Goal: Information Seeking & Learning: Learn about a topic

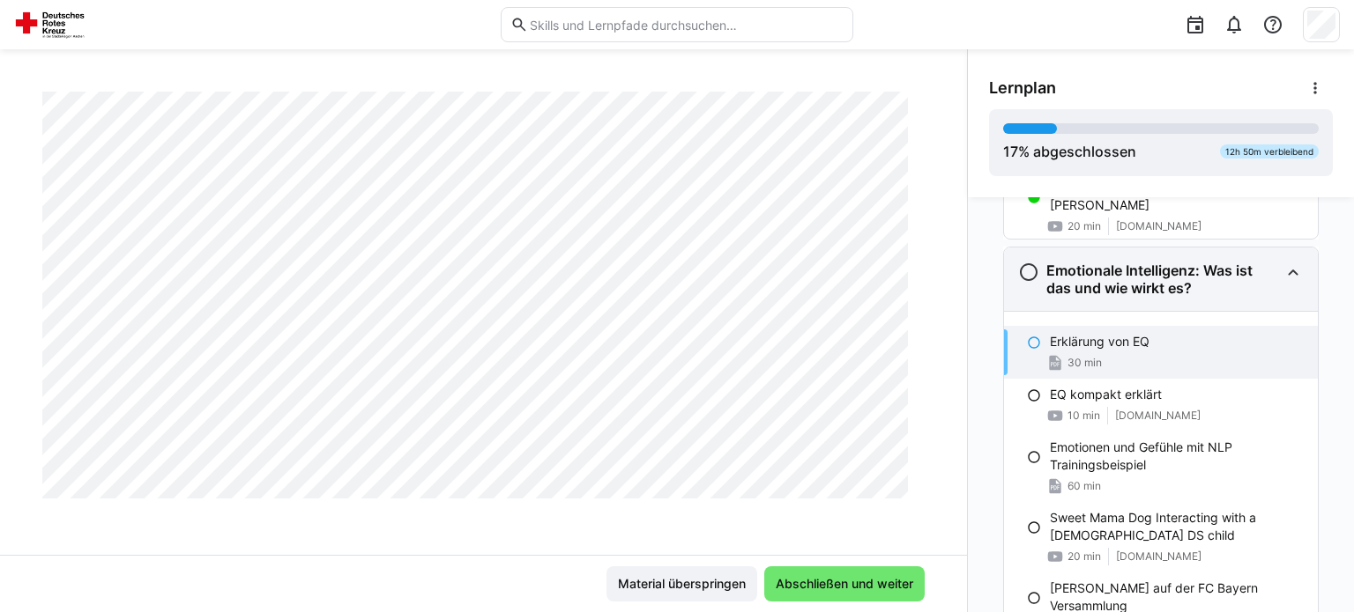
scroll to position [743, 0]
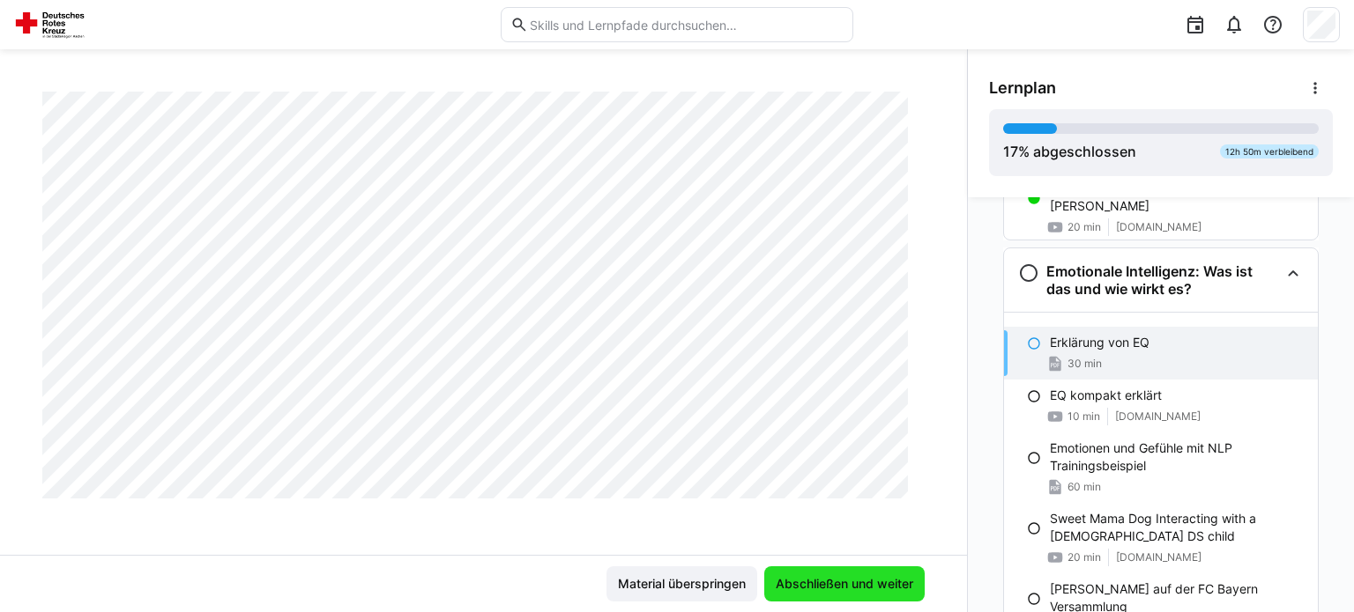
click at [842, 584] on span "Abschließen und weiter" at bounding box center [844, 584] width 143 height 18
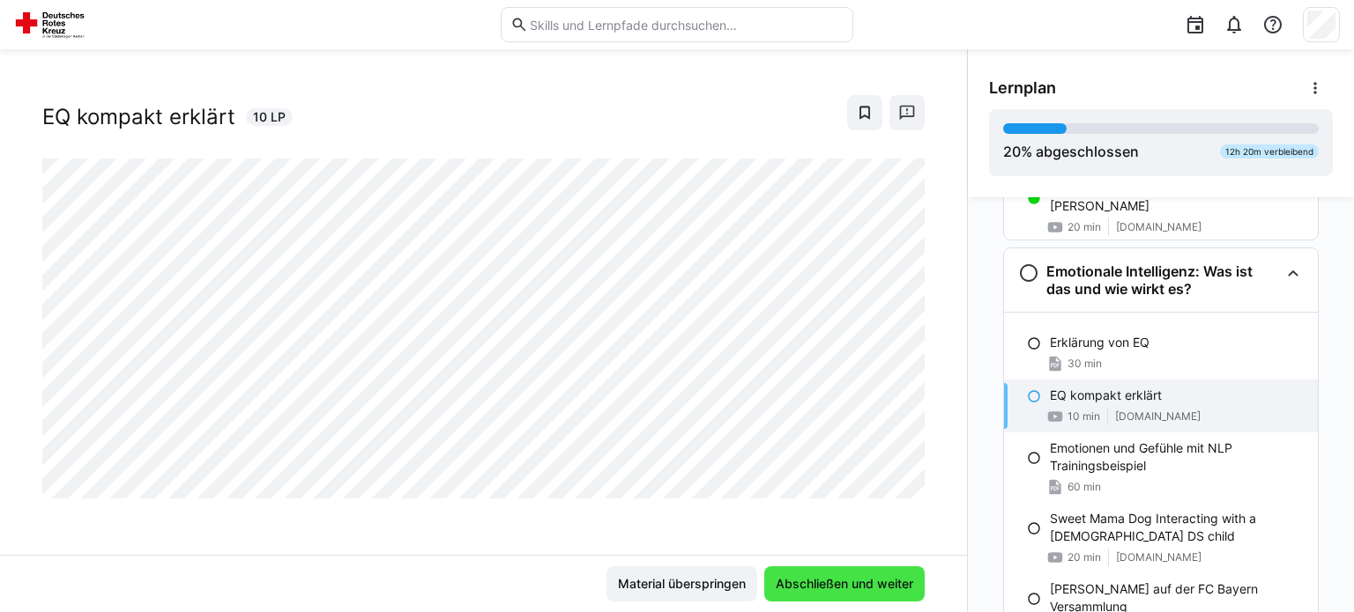
scroll to position [28, 0]
click at [842, 584] on span "Abschließen und weiter" at bounding box center [844, 584] width 143 height 18
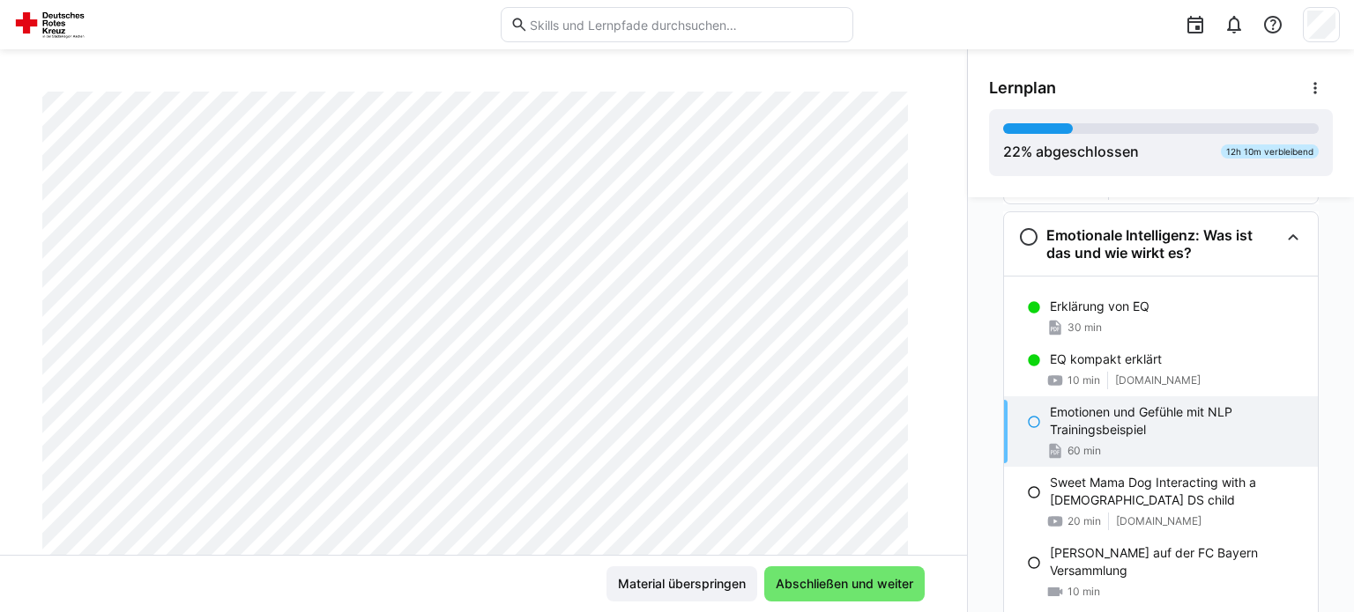
scroll to position [0, 0]
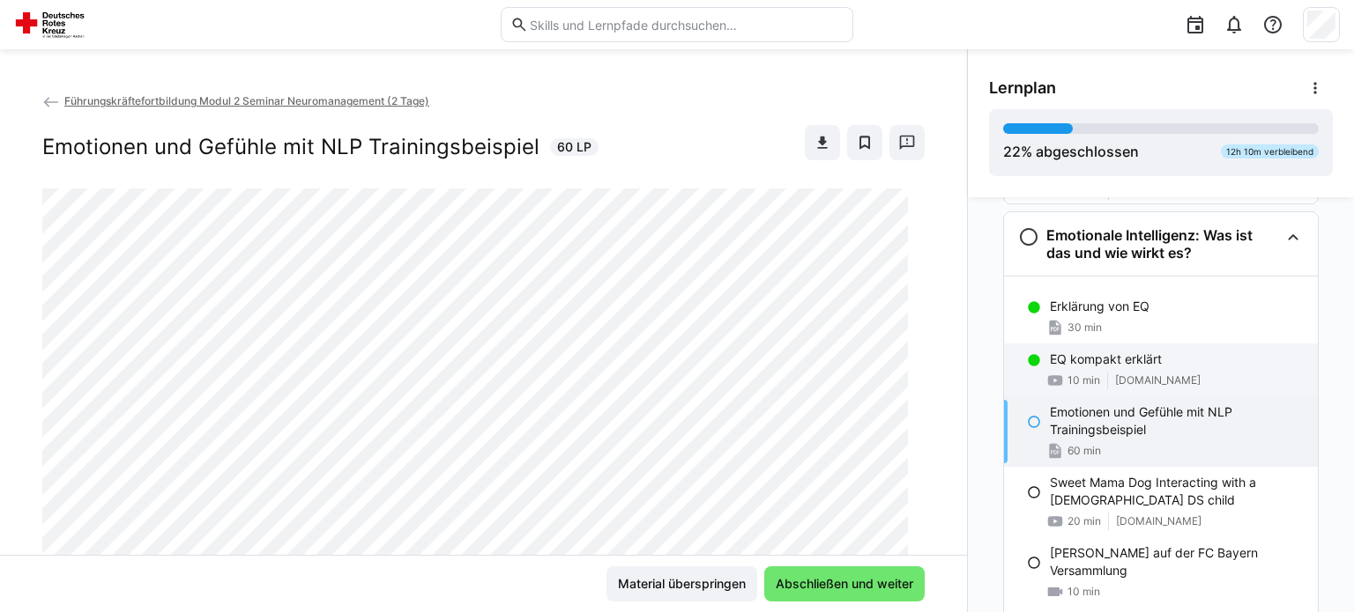
click at [1095, 364] on p "EQ kompakt erklärt" at bounding box center [1106, 360] width 112 height 18
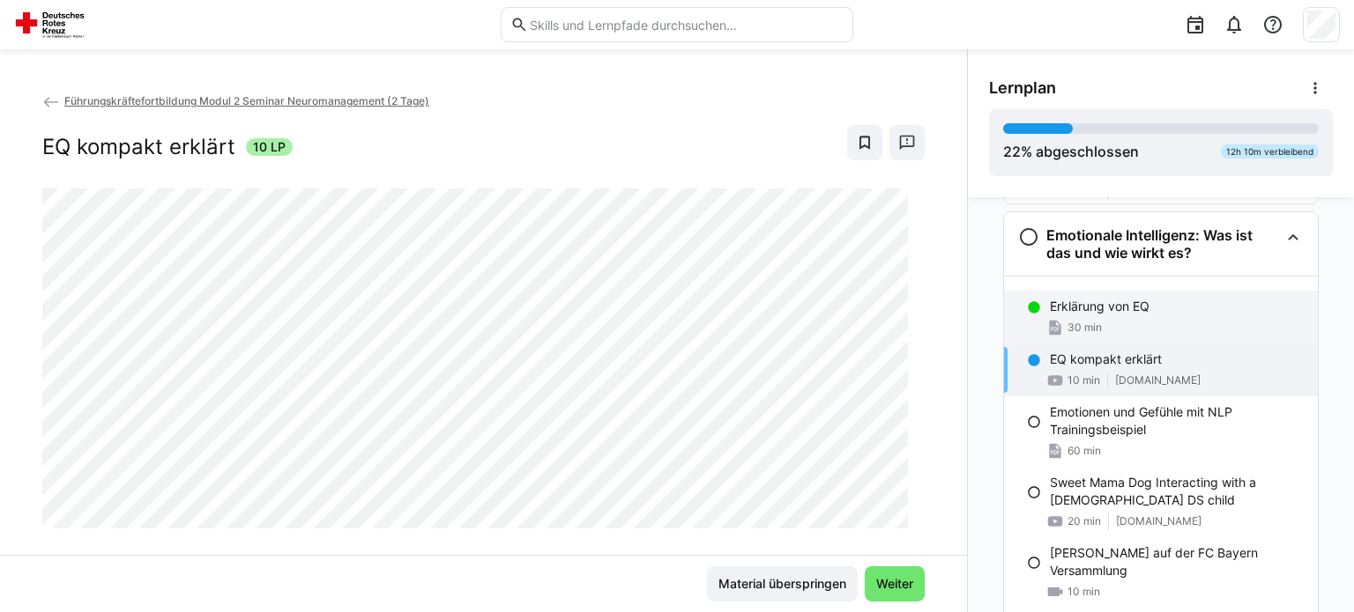
click at [1080, 313] on div "Erklärung von EQ 30 min" at bounding box center [1161, 317] width 314 height 53
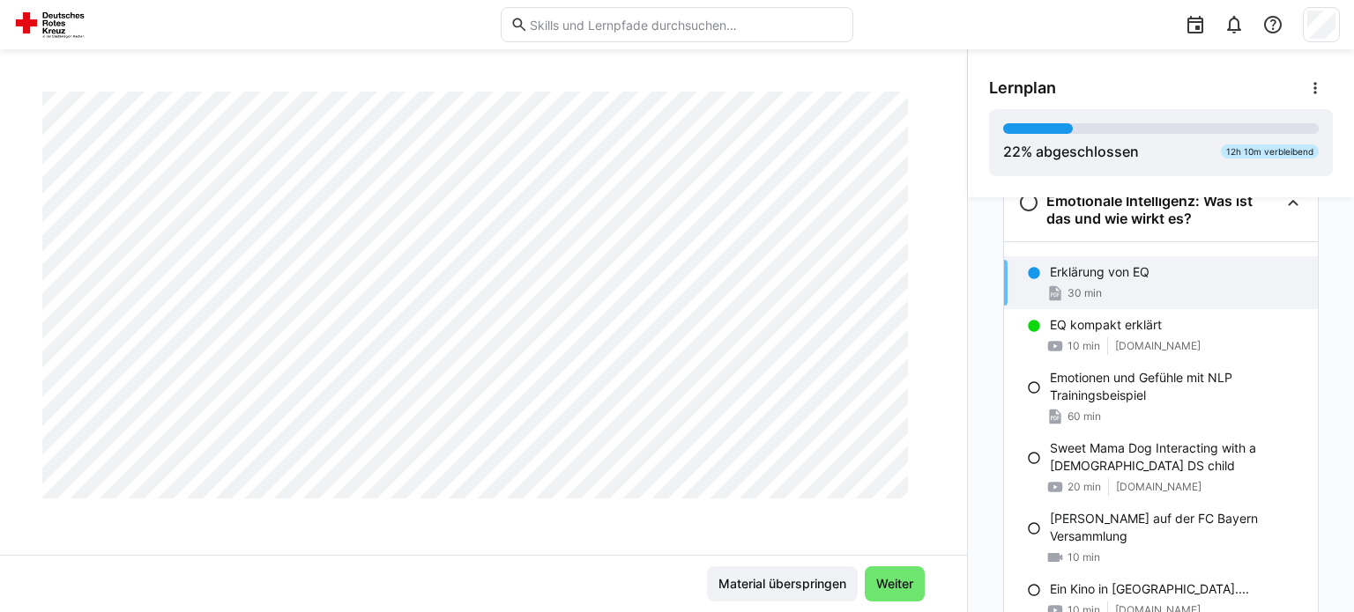
scroll to position [814, 0]
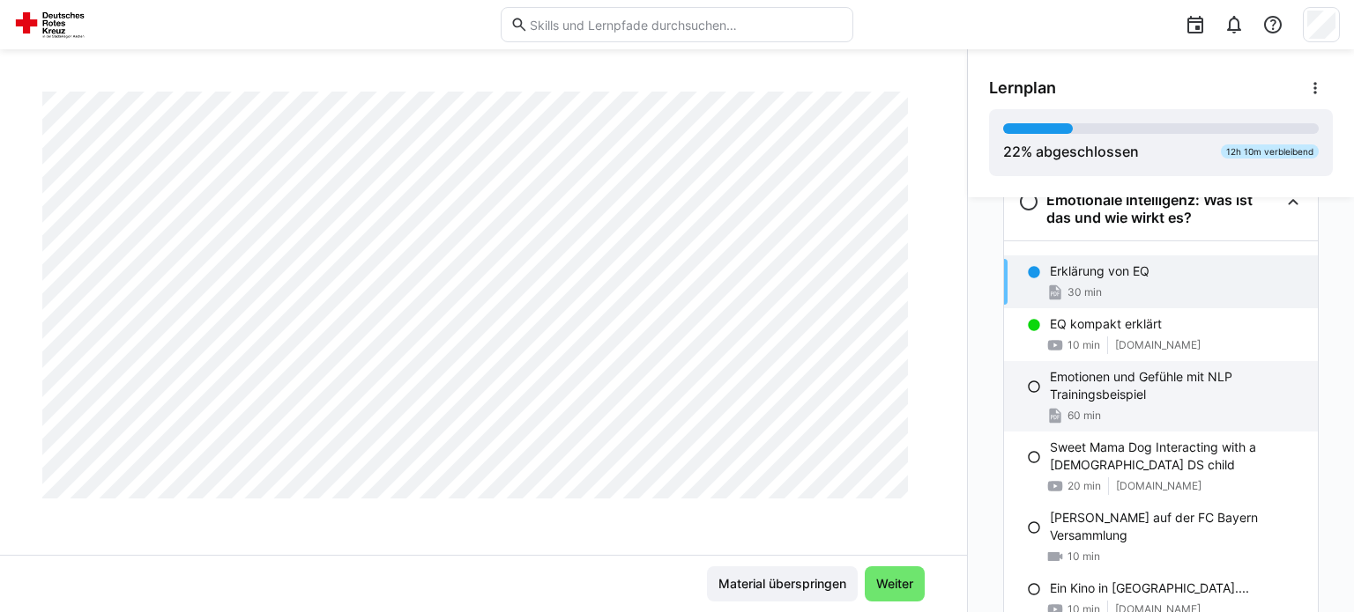
click at [1097, 391] on p "Emotionen und Gefühle mit NLP Trainingsbeispiel" at bounding box center [1177, 385] width 254 height 35
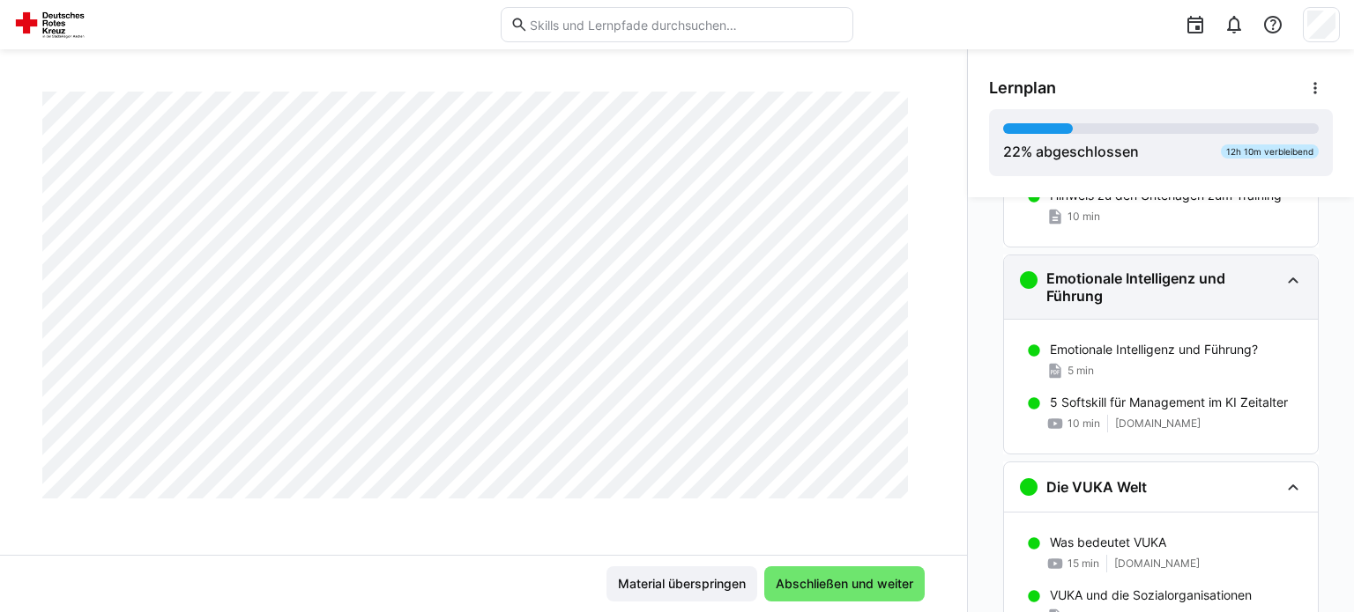
scroll to position [144, 0]
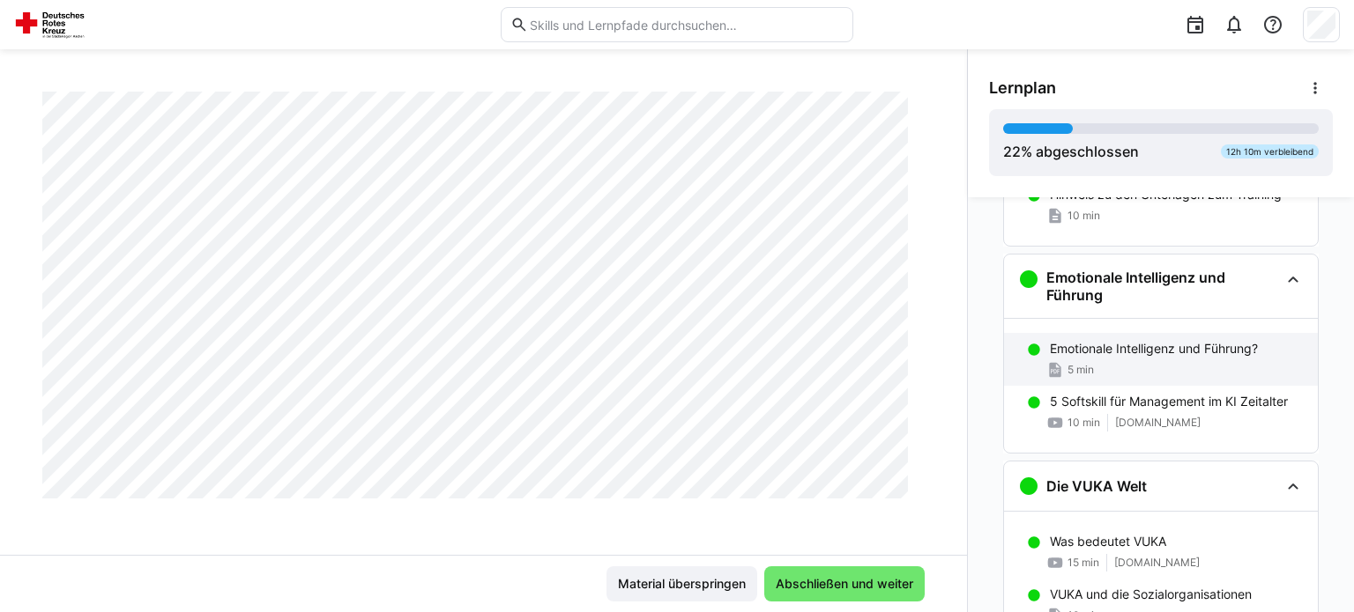
click at [1094, 359] on div "Emotionale Intelligenz und Führung? 5 min" at bounding box center [1161, 359] width 314 height 53
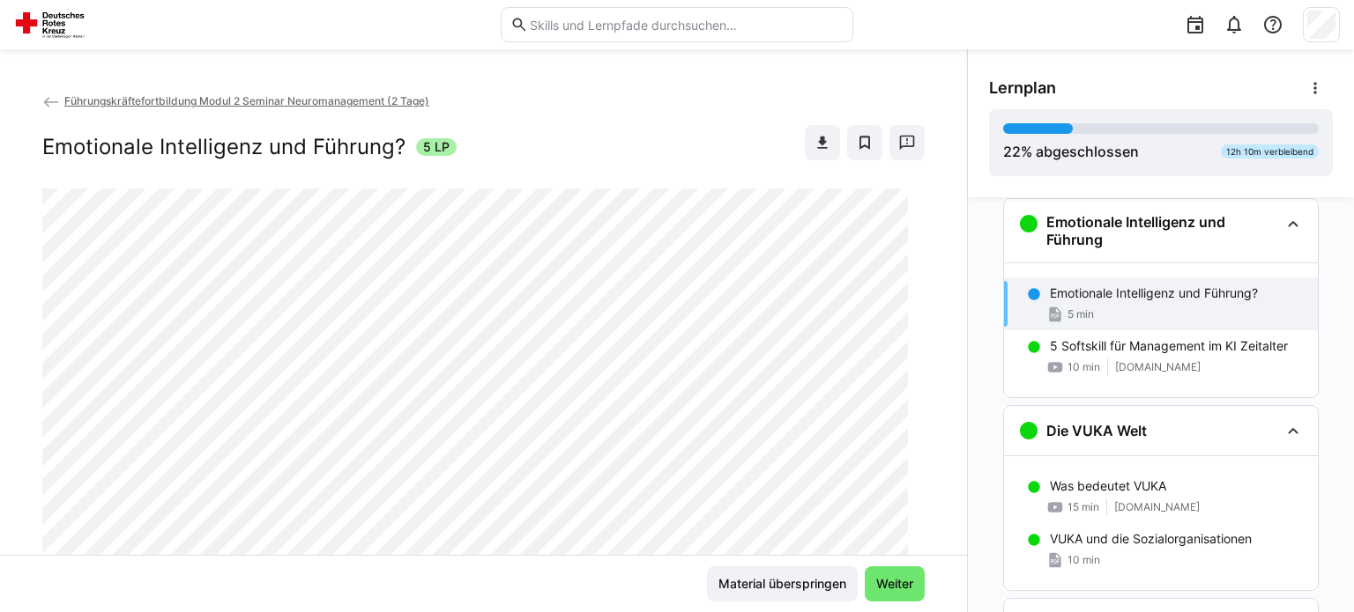
scroll to position [301, 0]
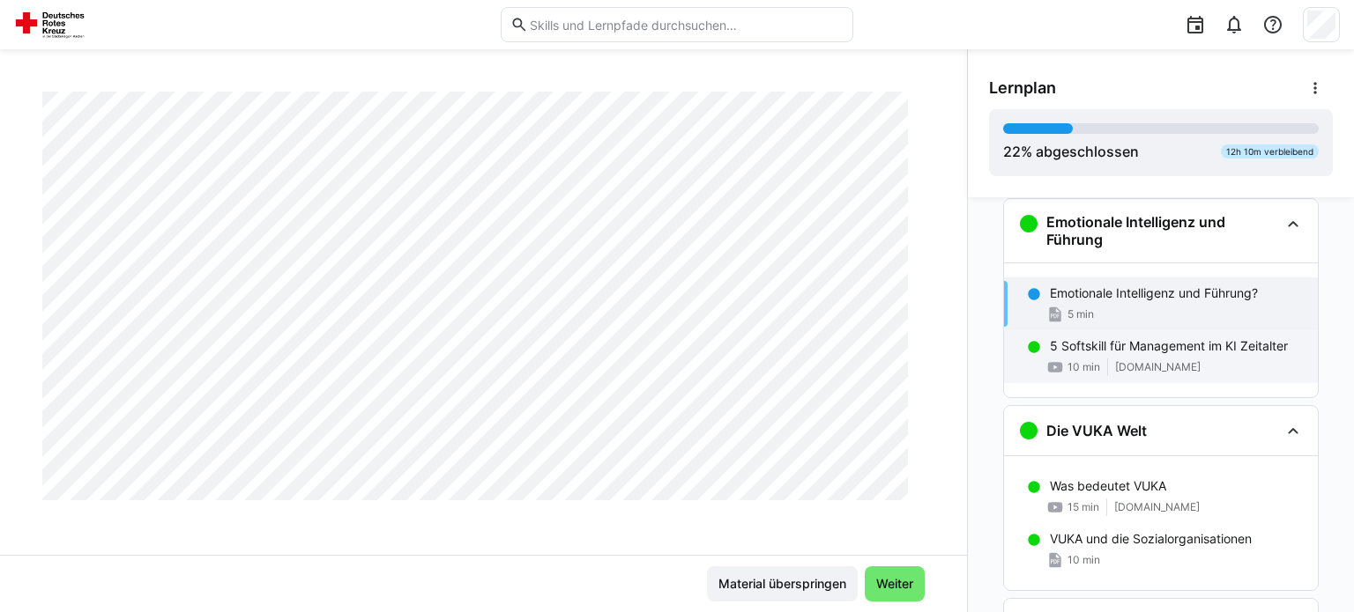
click at [1107, 342] on p "5 Softskill für Management im KI Zeitalter" at bounding box center [1169, 347] width 238 height 18
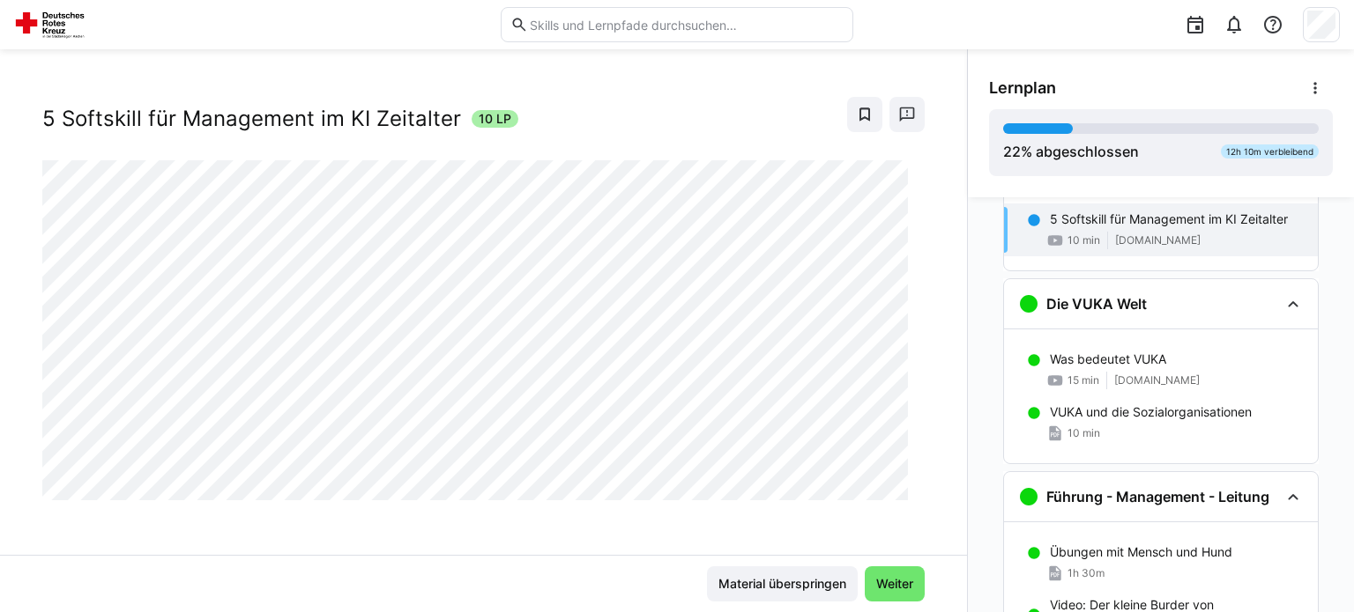
scroll to position [339, 0]
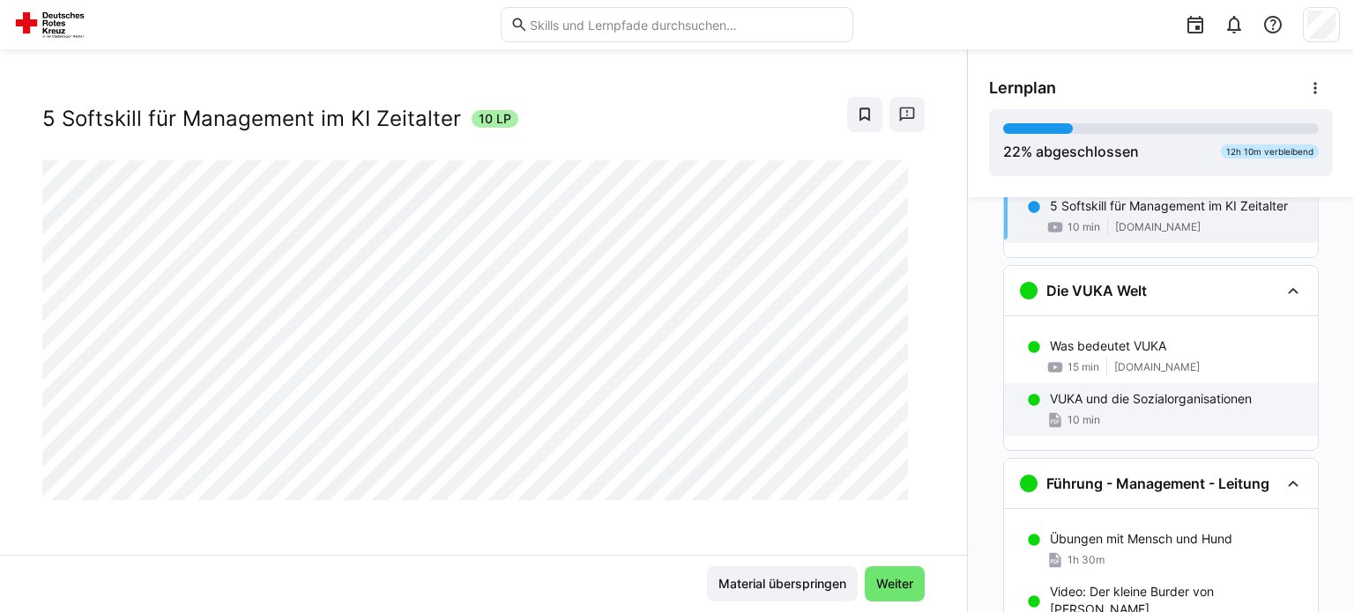
click at [1080, 412] on div "10 min" at bounding box center [1073, 421] width 54 height 18
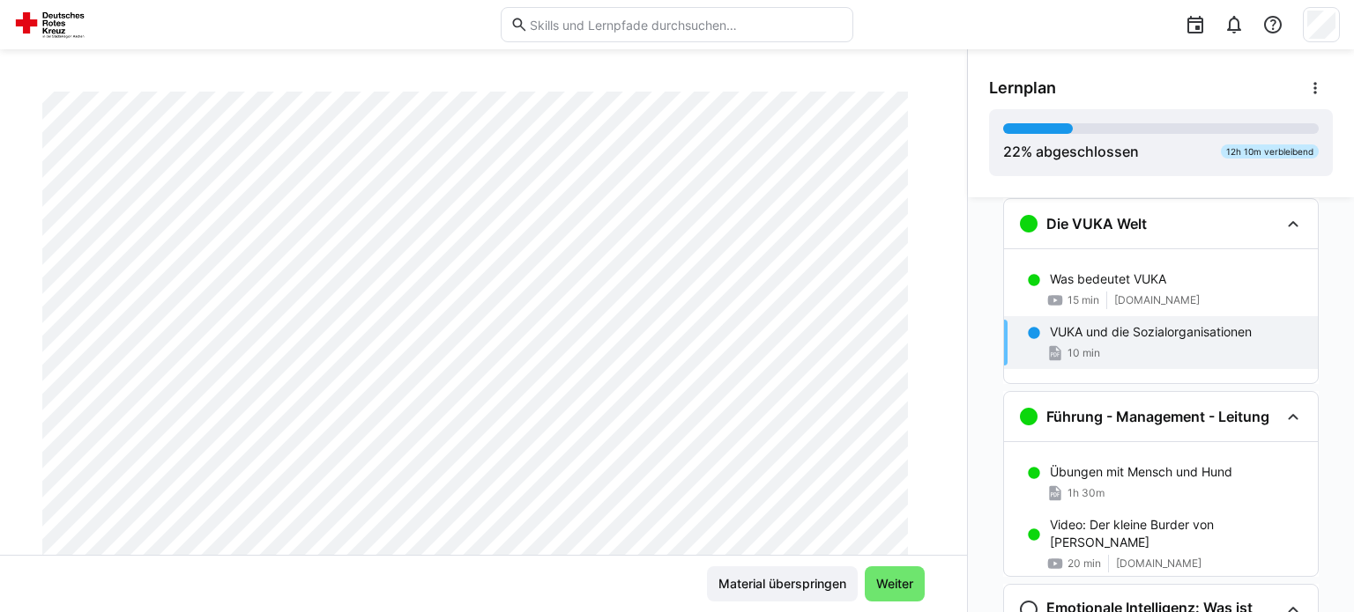
scroll to position [173, 0]
click at [1139, 459] on div "Übungen mit Mensch und Hund 1h 30m" at bounding box center [1161, 482] width 314 height 53
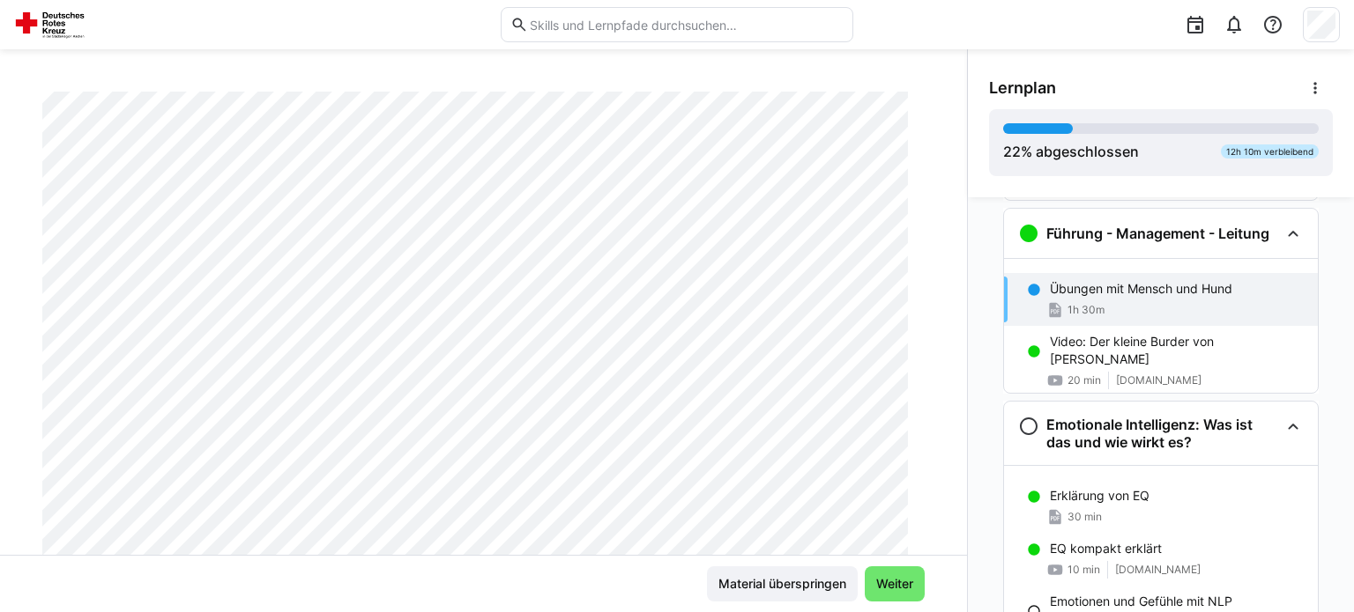
scroll to position [599, 0]
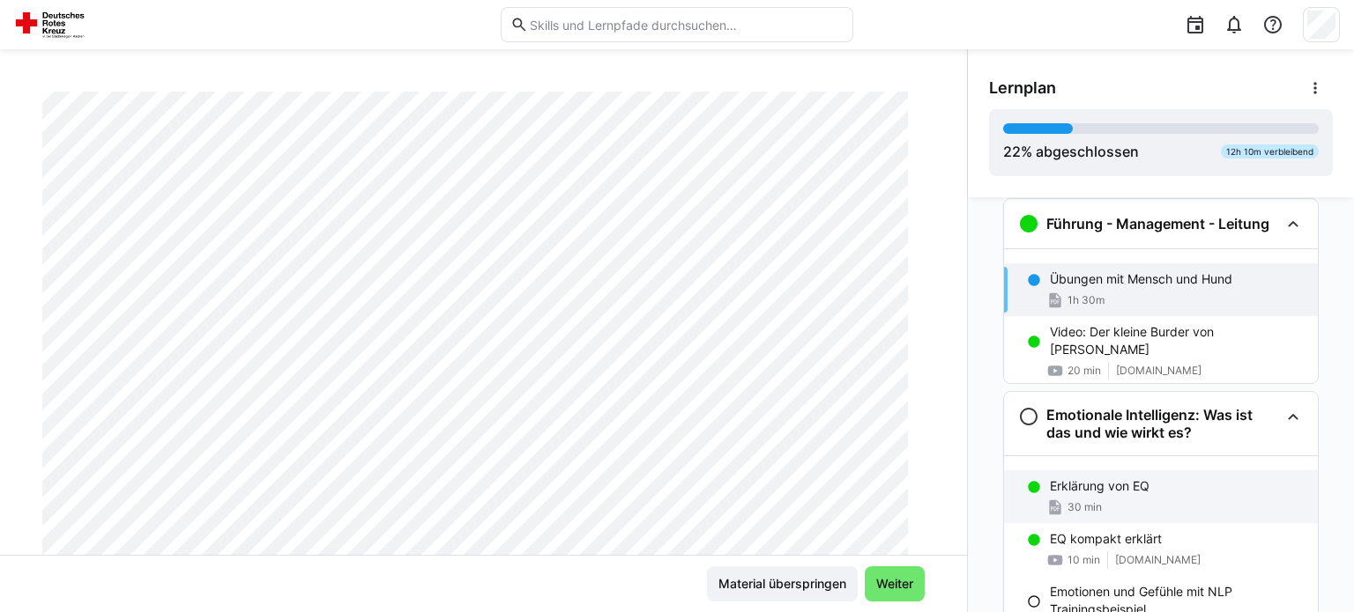
click at [1096, 500] on div "30 min" at bounding box center [1177, 508] width 254 height 18
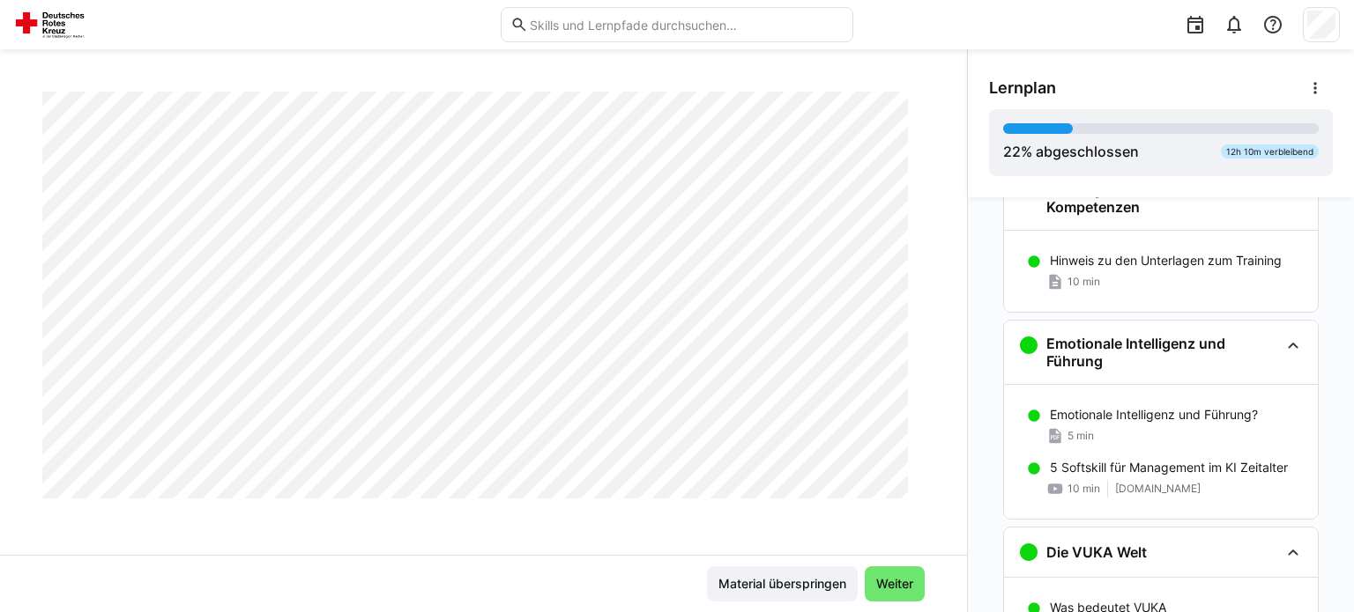
scroll to position [88, 0]
